Goal: Information Seeking & Learning: Learn about a topic

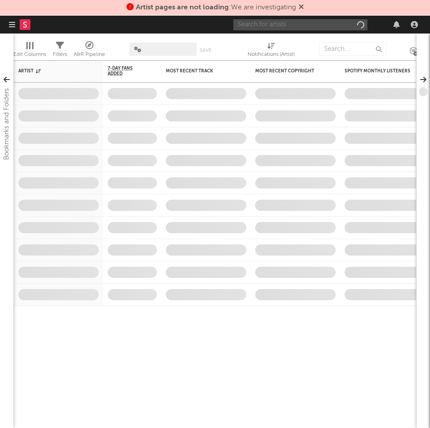
click at [307, 26] on input "text" at bounding box center [300, 24] width 134 height 11
click at [301, 8] on icon at bounding box center [301, 6] width 5 height 7
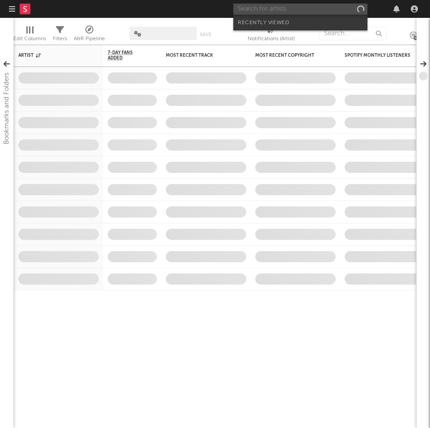
click at [295, 14] on input "text" at bounding box center [300, 9] width 134 height 11
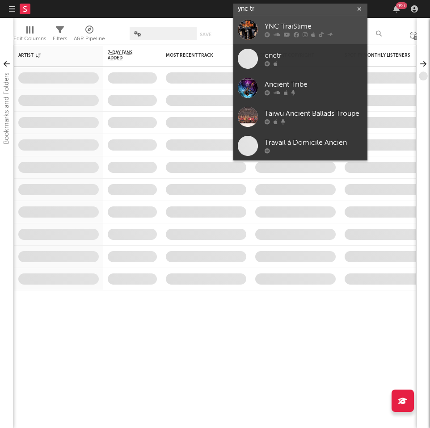
type input "ync tr"
click at [309, 22] on div "YNC TraiSlime" at bounding box center [314, 26] width 98 height 11
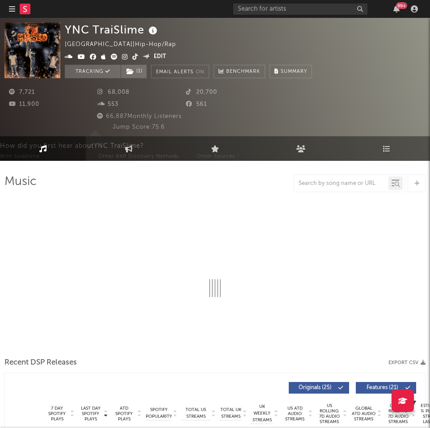
select select "6m"
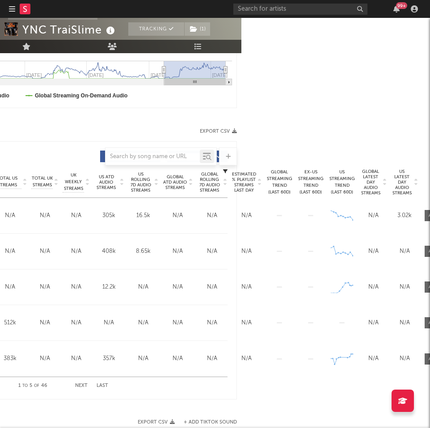
scroll to position [302, 215]
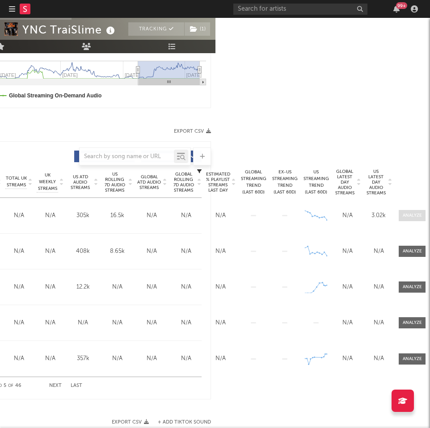
click at [402, 219] on span at bounding box center [412, 215] width 27 height 11
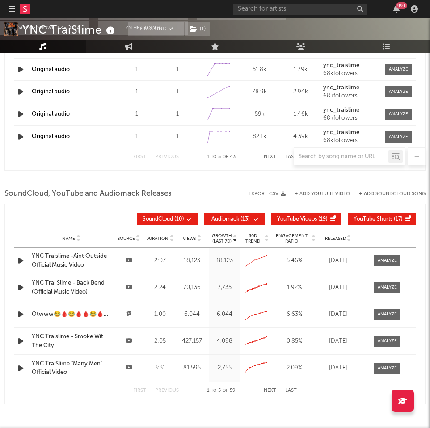
scroll to position [1330, 0]
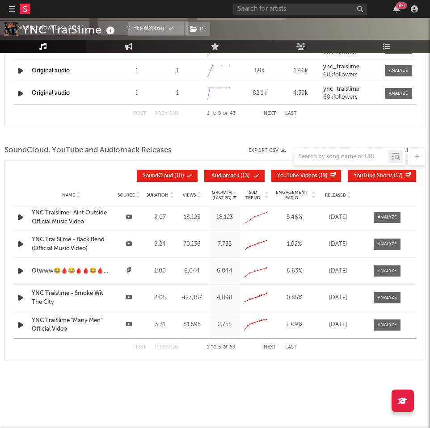
click at [371, 216] on div at bounding box center [380, 217] width 40 height 11
click at [380, 219] on div at bounding box center [387, 217] width 19 height 7
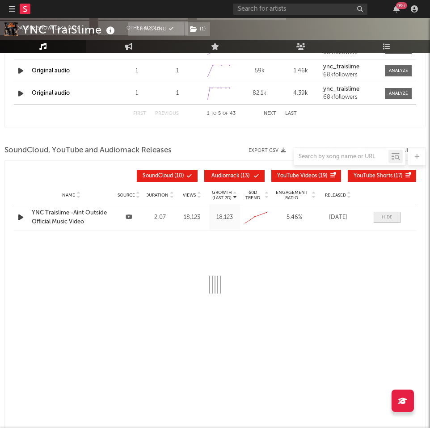
select select "All"
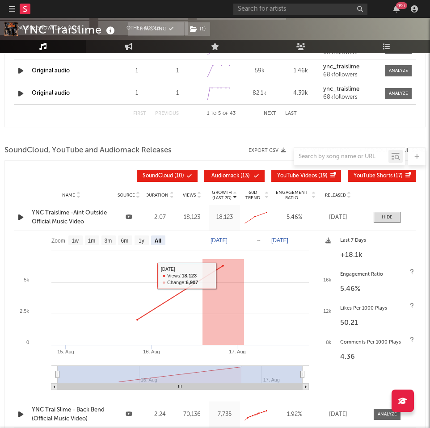
click at [93, 214] on div "YNC Traislime -Aint Outside Official Music Video" at bounding box center [72, 217] width 80 height 17
